Goal: Information Seeking & Learning: Learn about a topic

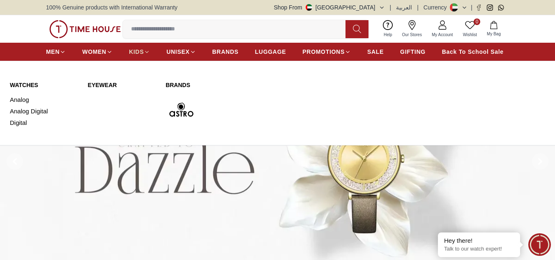
click at [136, 53] on span "KIDS" at bounding box center [136, 52] width 15 height 8
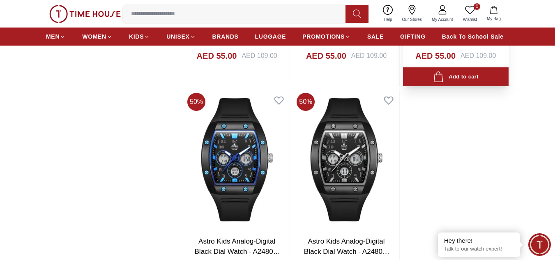
scroll to position [1356, 0]
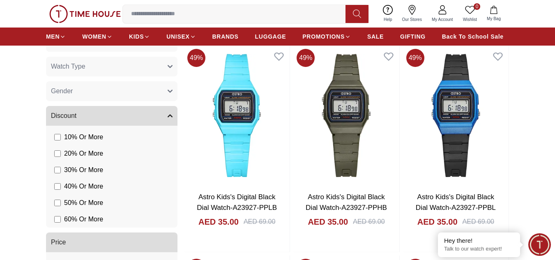
scroll to position [205, 0]
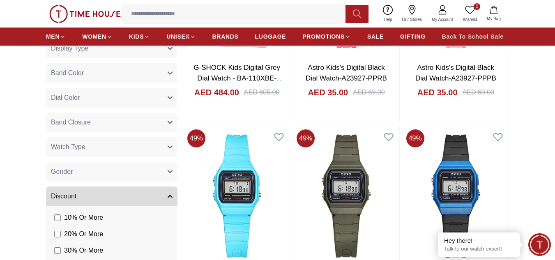
click at [477, 34] on span "Back To School Sale" at bounding box center [473, 36] width 62 height 8
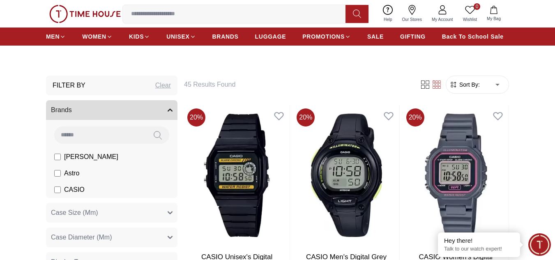
scroll to position [246, 0]
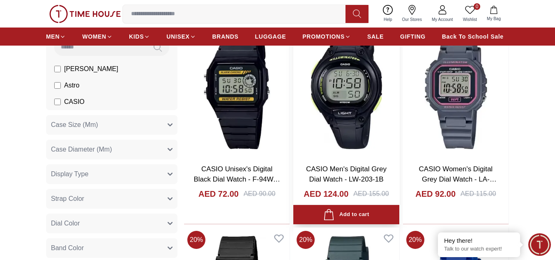
scroll to position [288, 0]
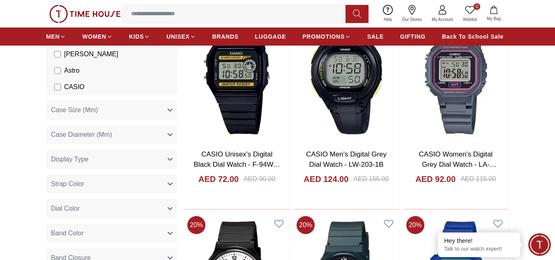
click at [87, 159] on span "Display Type" at bounding box center [69, 159] width 37 height 10
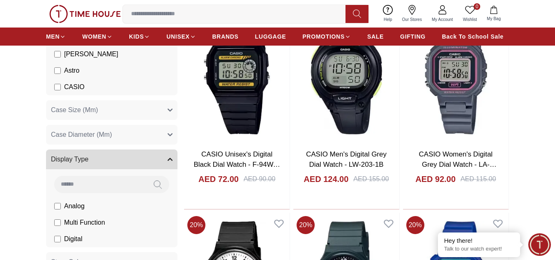
click at [130, 164] on button "Display Type" at bounding box center [111, 160] width 131 height 20
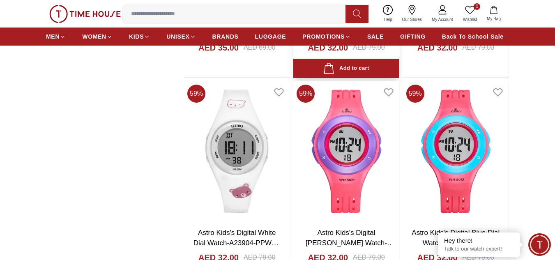
scroll to position [1273, 0]
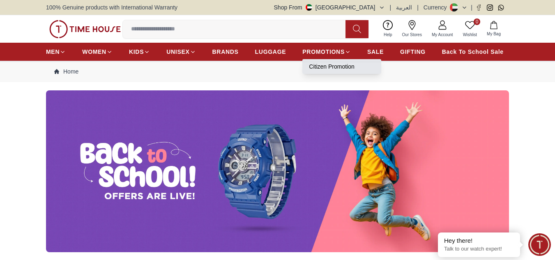
click at [328, 66] on link "Citizen Promotion" at bounding box center [342, 66] width 66 height 8
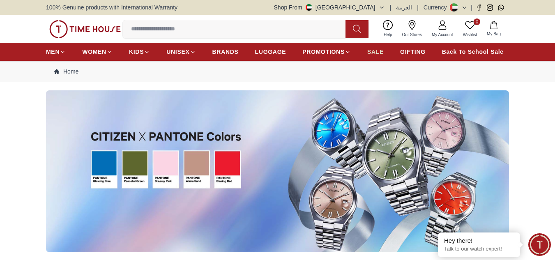
click at [380, 50] on span "SALE" at bounding box center [375, 52] width 16 height 8
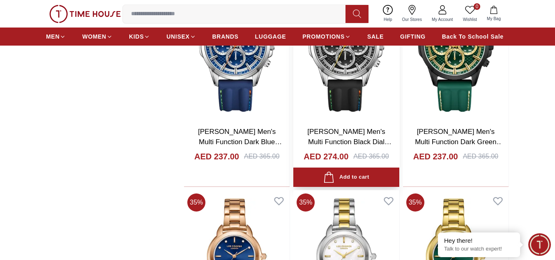
scroll to position [1068, 0]
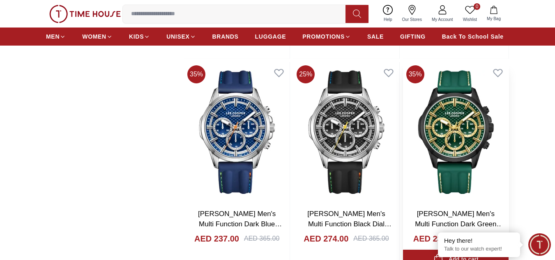
click at [454, 117] on img at bounding box center [456, 132] width 106 height 140
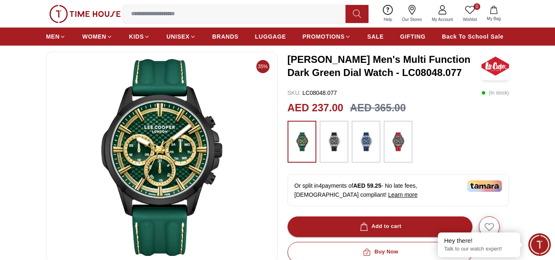
scroll to position [82, 0]
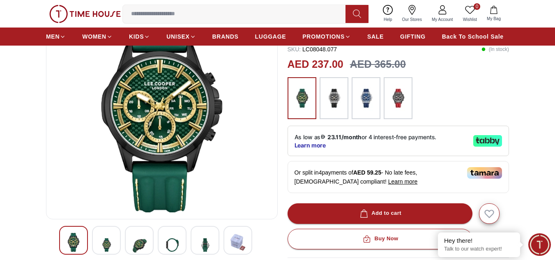
click at [338, 97] on img at bounding box center [334, 98] width 21 height 34
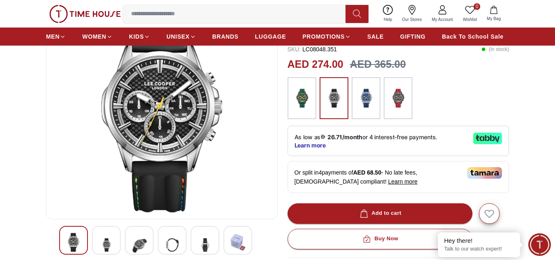
click at [375, 104] on img at bounding box center [366, 98] width 21 height 34
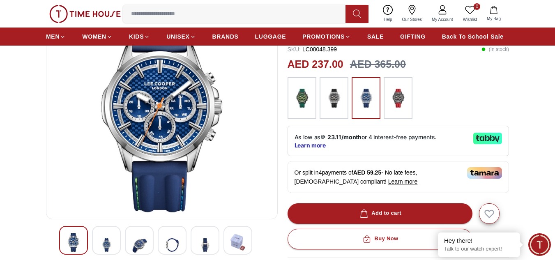
click at [392, 96] on img at bounding box center [398, 98] width 21 height 34
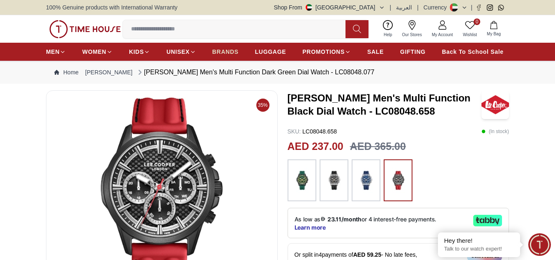
click at [232, 48] on span "BRANDS" at bounding box center [225, 52] width 26 height 8
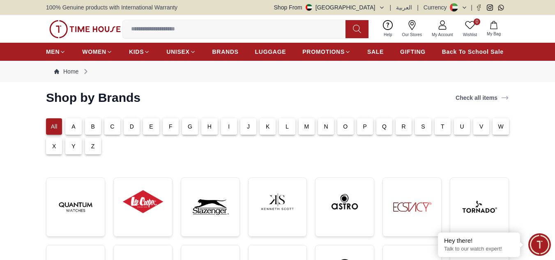
click at [186, 129] on div "G" at bounding box center [190, 126] width 16 height 16
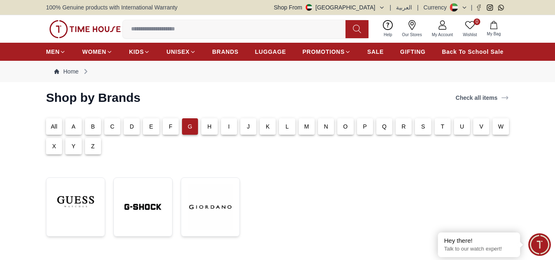
click at [55, 123] on p "All" at bounding box center [54, 126] width 7 height 8
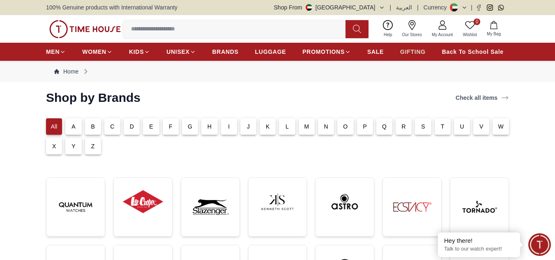
click at [409, 48] on span "GIFTING" at bounding box center [412, 52] width 25 height 8
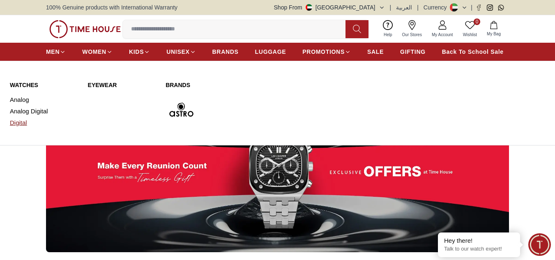
click at [25, 121] on link "Digital" at bounding box center [44, 123] width 68 height 12
